Goal: Information Seeking & Learning: Compare options

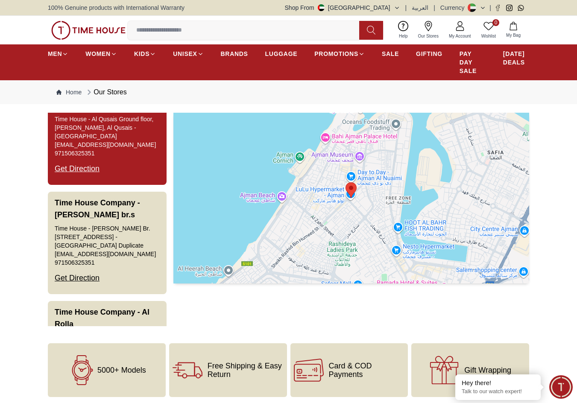
scroll to position [470, 0]
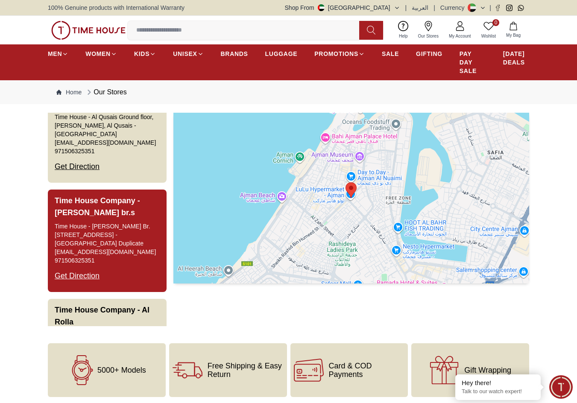
click at [128, 203] on h3 "Time House Company - Al Qusais br.s" at bounding box center [107, 207] width 105 height 24
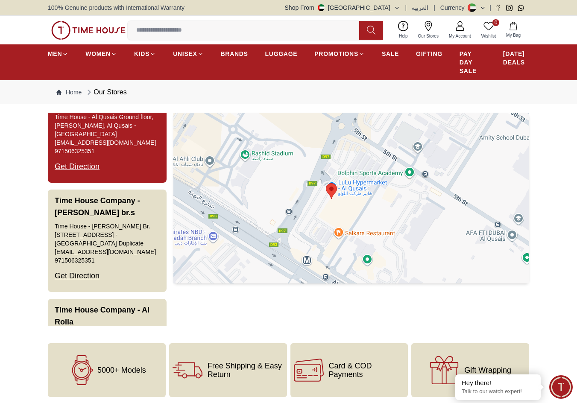
click at [130, 166] on button "Time House Company - Al Qusais Time House - Al Qusais Ground floor, Lulu Hyperm…" at bounding box center [107, 131] width 119 height 102
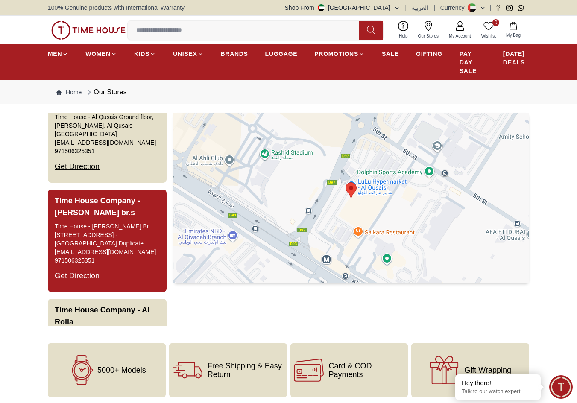
click at [127, 204] on h3 "Time House Company - Al Qusais br.s" at bounding box center [107, 207] width 105 height 24
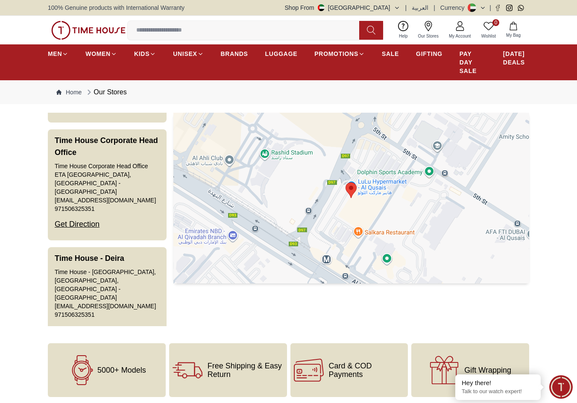
scroll to position [1238, 0]
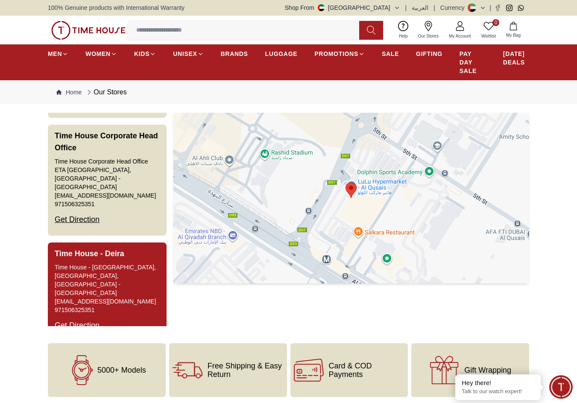
click at [125, 242] on button "Time House - Deira Time House - Deira Ground Floor, Lulu Centre, Al Muteena - D…" at bounding box center [107, 291] width 119 height 99
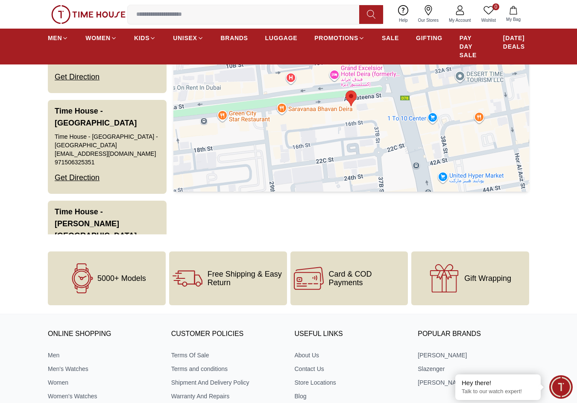
scroll to position [213, 0]
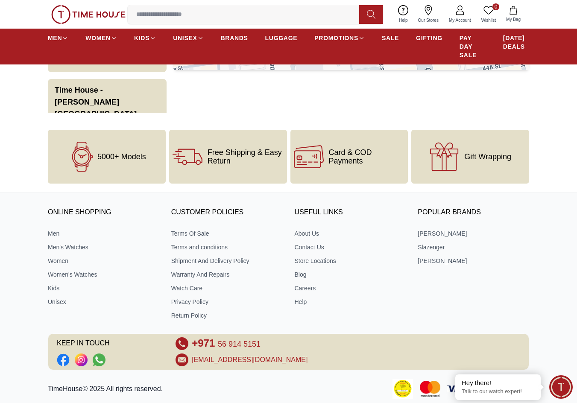
drag, startPoint x: 120, startPoint y: 252, endPoint x: 107, endPoint y: 58, distance: 194.6
click at [159, 9] on input at bounding box center [247, 14] width 238 height 17
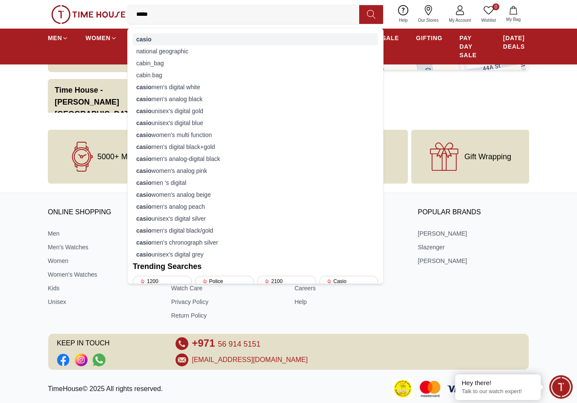
type input "*****"
click at [152, 41] on div "casio" at bounding box center [255, 39] width 245 height 12
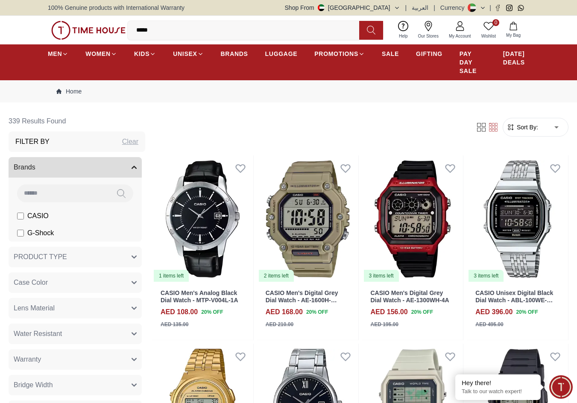
drag, startPoint x: 170, startPoint y: 25, endPoint x: 120, endPoint y: 31, distance: 50.7
click at [120, 31] on div "0 Wishlist My Bag ***** casio national geographic cabin_bag cabin bag casio men…" at bounding box center [288, 30] width 481 height 29
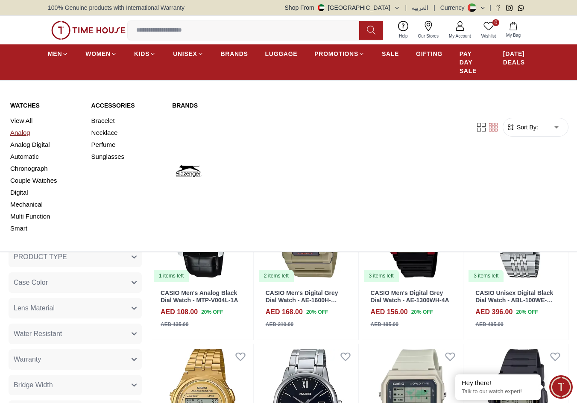
click at [27, 132] on link "Analog" at bounding box center [45, 133] width 71 height 12
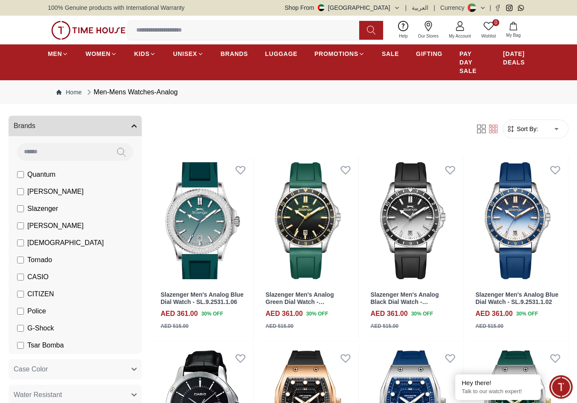
scroll to position [43, 0]
click at [41, 193] on span "[PERSON_NAME]" at bounding box center [55, 192] width 56 height 10
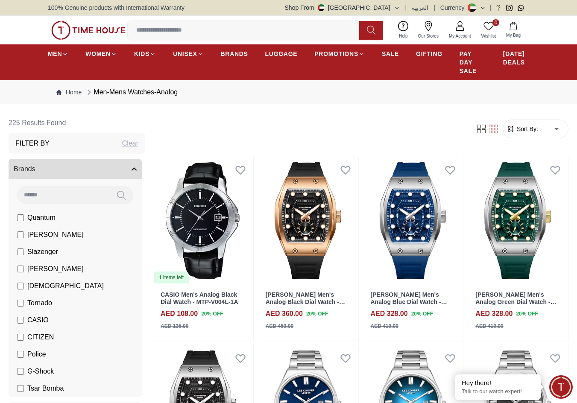
click at [537, 132] on span "Sort By:" at bounding box center [526, 129] width 23 height 9
click at [535, 129] on span "Sort By:" at bounding box center [526, 129] width 23 height 9
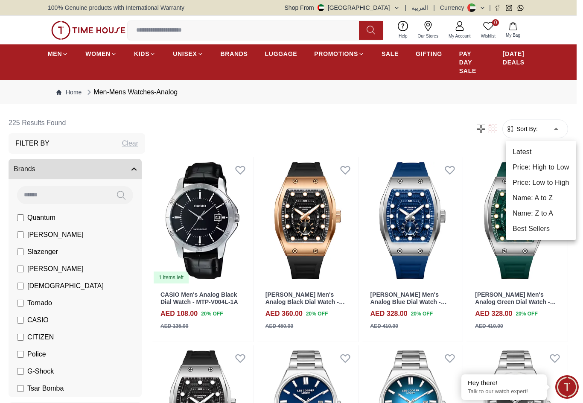
click at [534, 175] on li "Price: Low to High" at bounding box center [541, 182] width 70 height 15
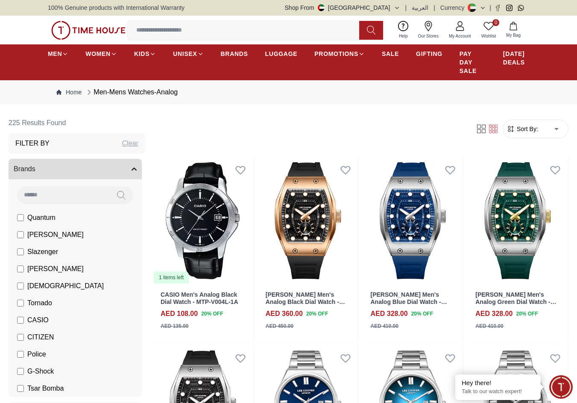
type input "*"
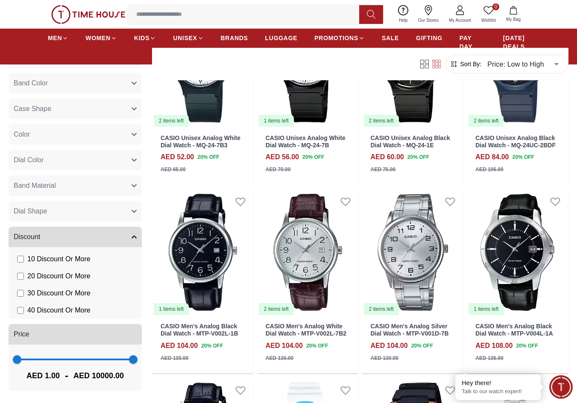
scroll to position [171, 0]
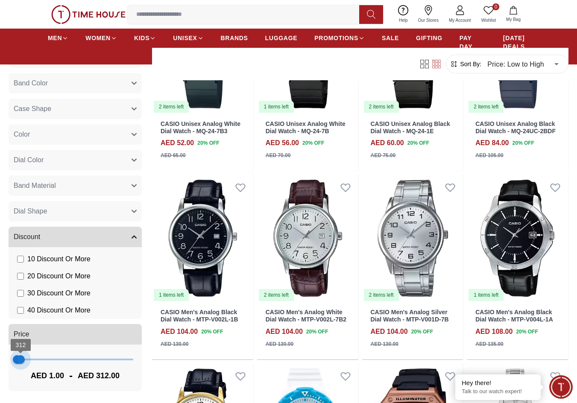
type input "***"
drag, startPoint x: 121, startPoint y: 360, endPoint x: 20, endPoint y: 360, distance: 101.6
click at [20, 360] on span "234" at bounding box center [19, 359] width 9 height 9
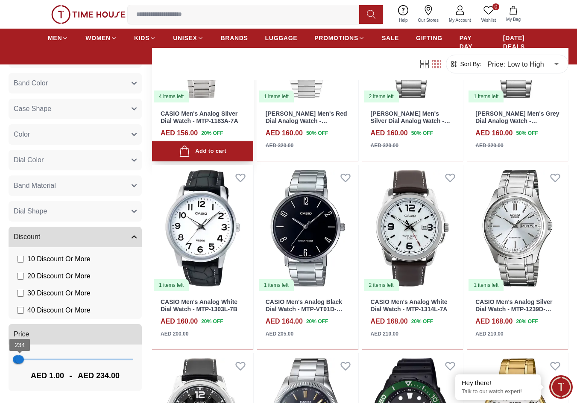
scroll to position [1622, 0]
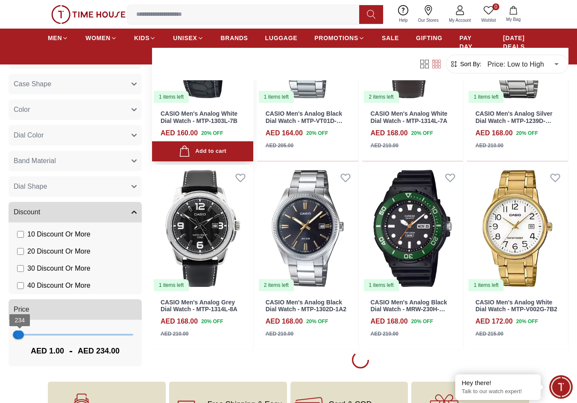
scroll to position [1835, 0]
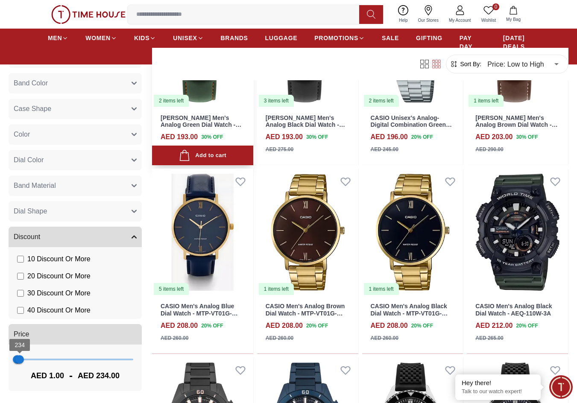
scroll to position [3073, 0]
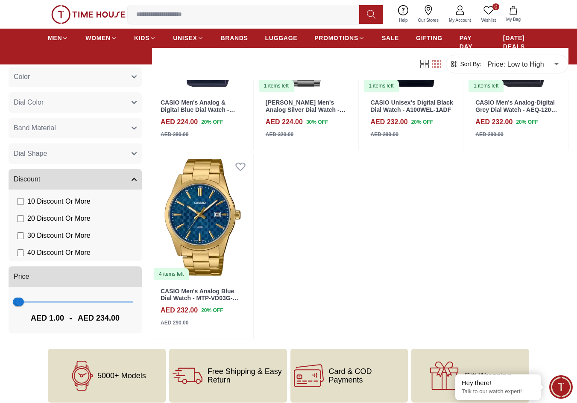
scroll to position [926, 0]
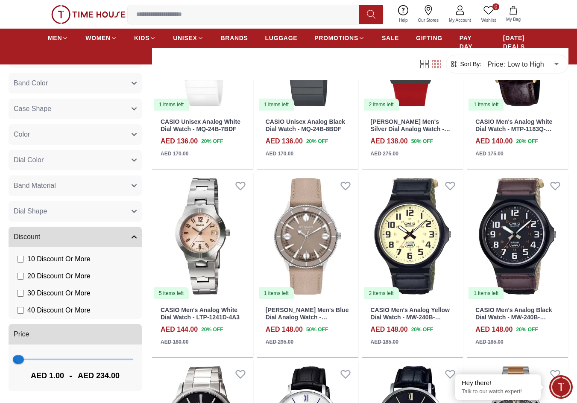
drag, startPoint x: 300, startPoint y: 64, endPoint x: 254, endPoint y: 14, distance: 68.3
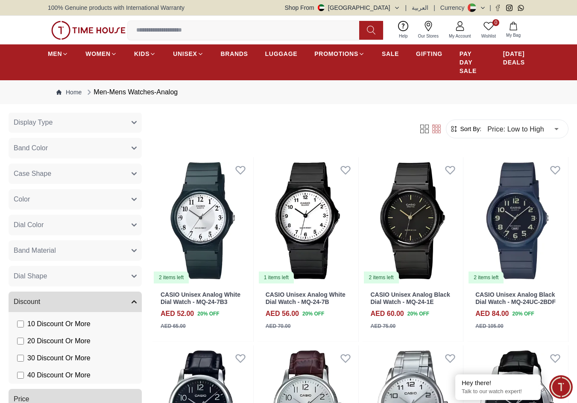
click at [85, 29] on img at bounding box center [88, 30] width 74 height 19
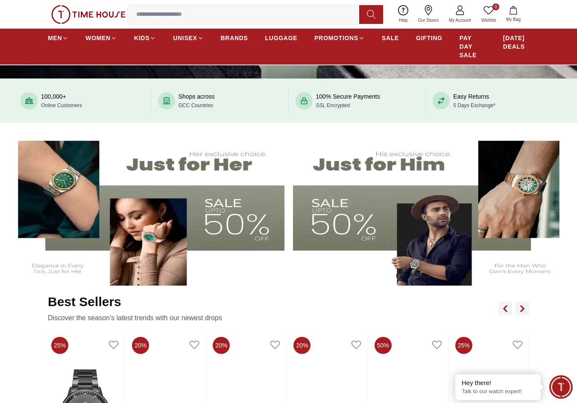
scroll to position [213, 0]
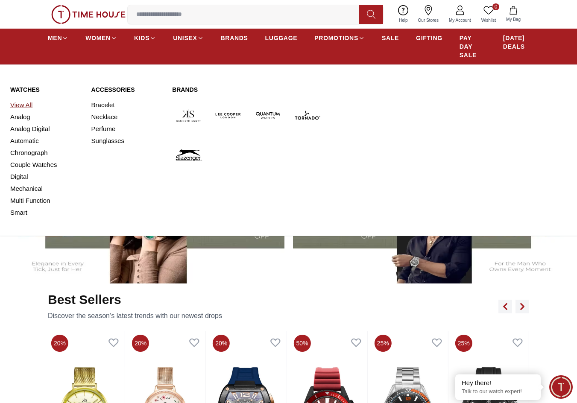
click at [26, 105] on link "View All" at bounding box center [45, 105] width 71 height 12
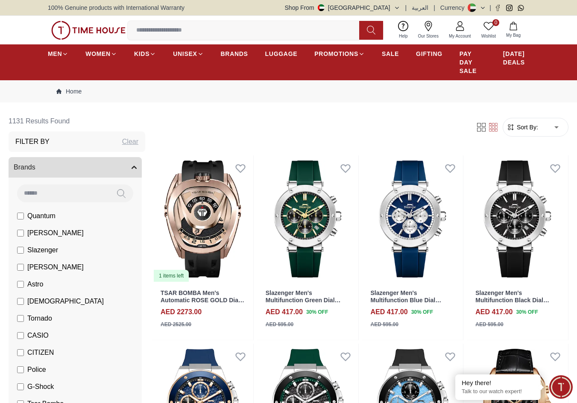
click at [119, 168] on button "Brands" at bounding box center [75, 167] width 133 height 20
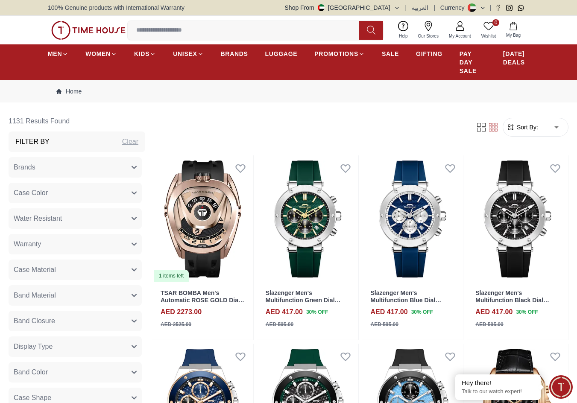
click at [119, 168] on button "Brands" at bounding box center [75, 167] width 133 height 20
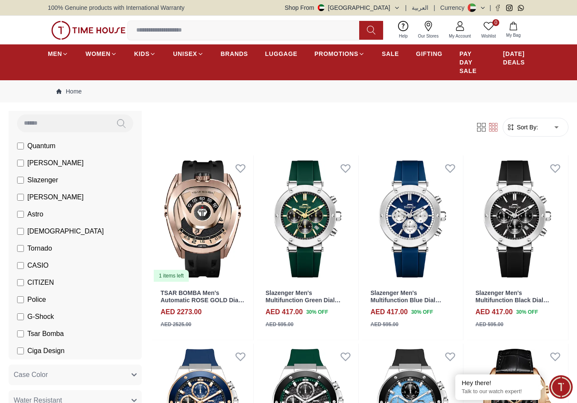
scroll to position [85, 0]
